Goal: Transaction & Acquisition: Purchase product/service

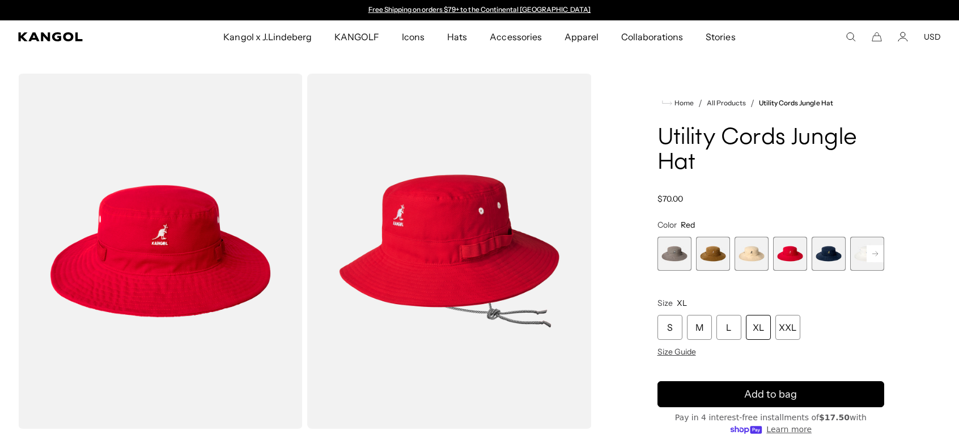
click at [875, 256] on rect at bounding box center [875, 253] width 17 height 17
click at [874, 258] on span "7 of 7" at bounding box center [867, 254] width 34 height 34
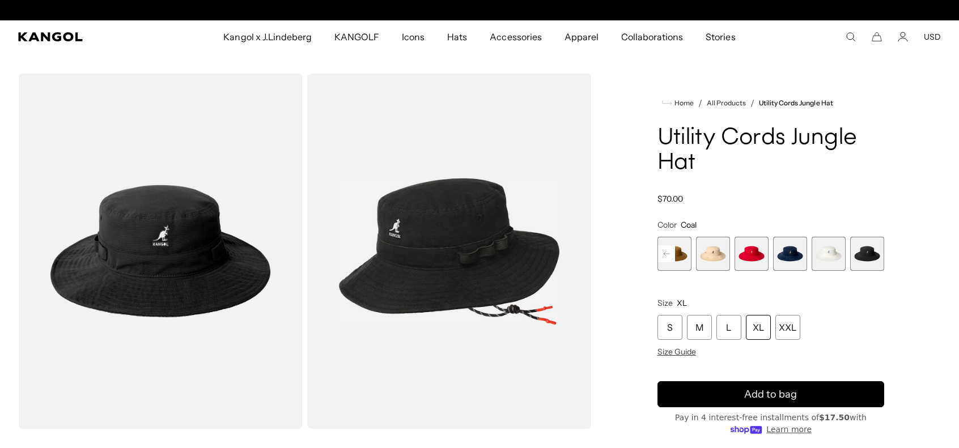
scroll to position [0, 234]
click at [830, 254] on span "6 of 7" at bounding box center [829, 254] width 34 height 34
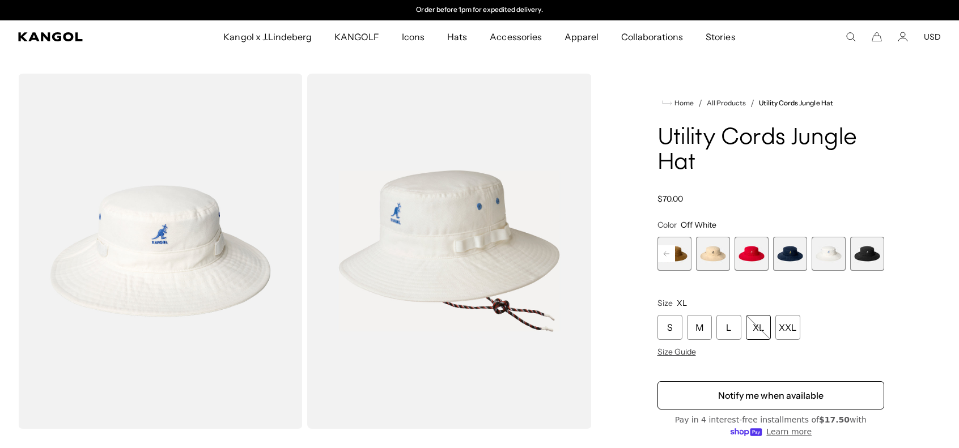
click at [806, 256] on span "5 of 7" at bounding box center [790, 254] width 34 height 34
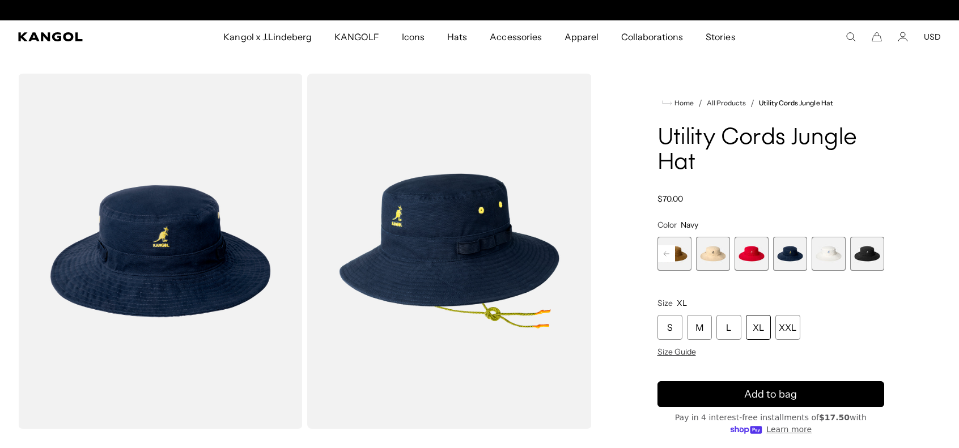
scroll to position [0, 234]
click at [792, 256] on span "5 of 7" at bounding box center [790, 254] width 34 height 34
click at [754, 253] on span "4 of 7" at bounding box center [752, 254] width 34 height 34
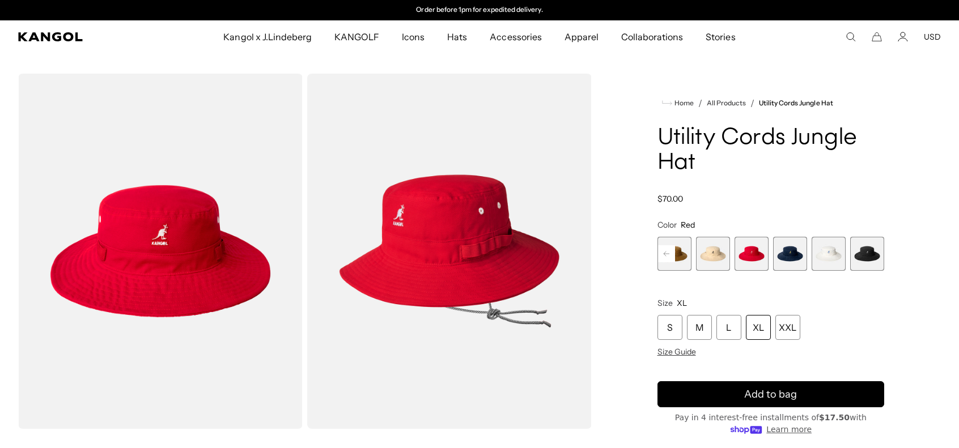
click at [715, 260] on span "3 of 7" at bounding box center [713, 254] width 34 height 34
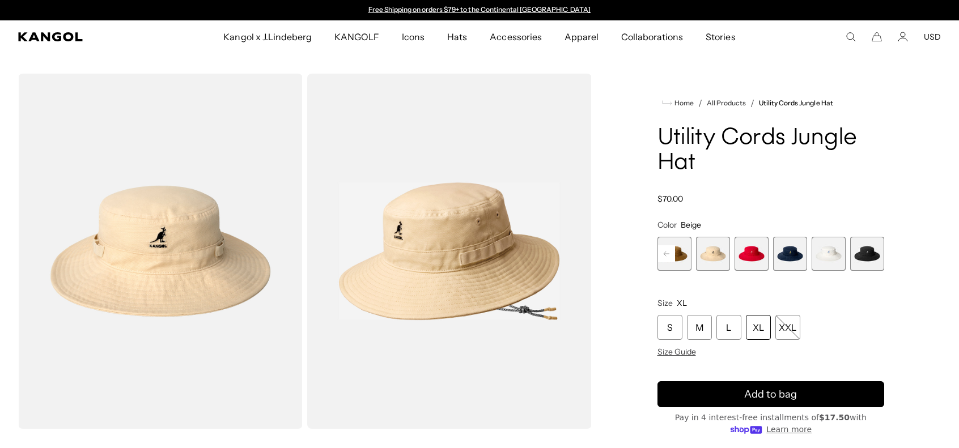
click at [681, 254] on span "2 of 7" at bounding box center [675, 254] width 34 height 34
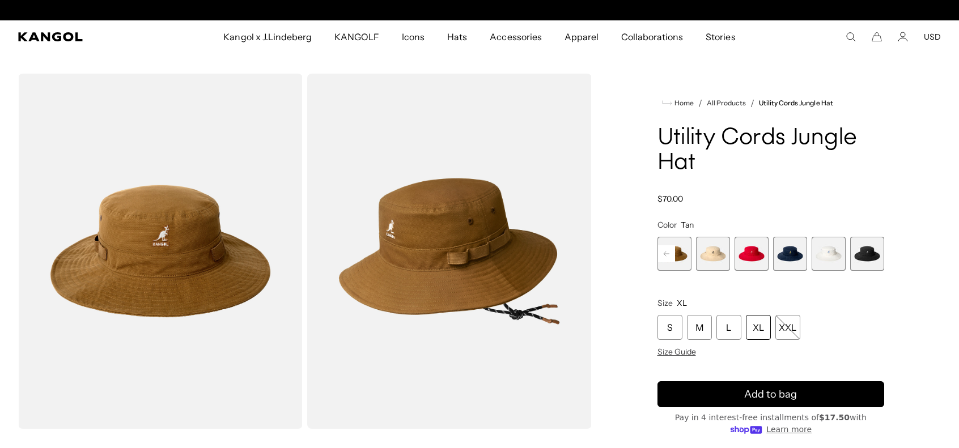
scroll to position [0, 234]
